Goal: Transaction & Acquisition: Purchase product/service

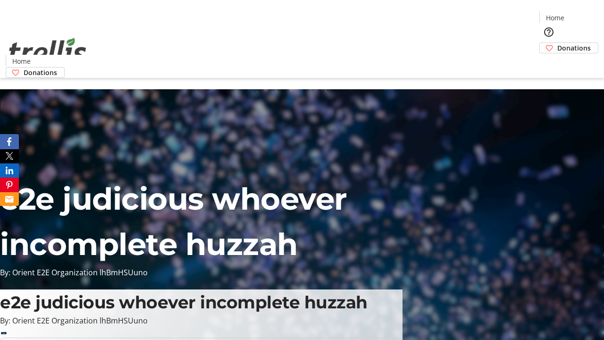
click at [557, 43] on span "Donations" at bounding box center [573, 48] width 33 height 10
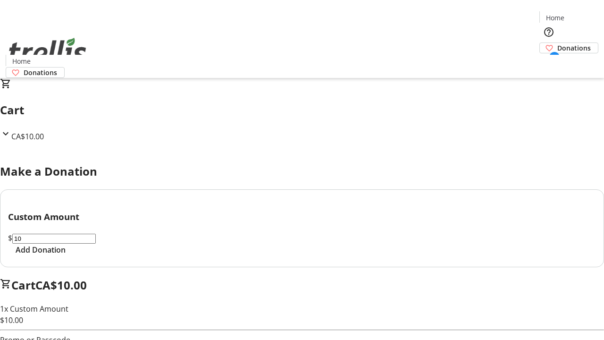
select select "CA"
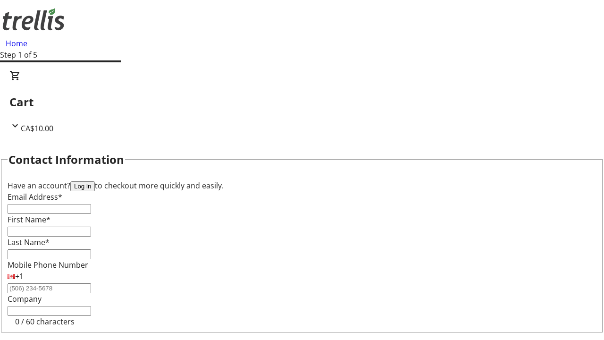
click at [95, 181] on button "Log in" at bounding box center [82, 186] width 25 height 10
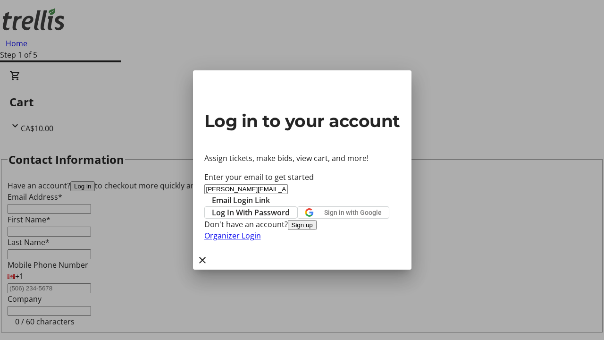
type input "[PERSON_NAME][EMAIL_ADDRESS][DOMAIN_NAME]"
click at [270, 194] on span "Email Login Link" at bounding box center [241, 199] width 58 height 11
